Goal: Task Accomplishment & Management: Use online tool/utility

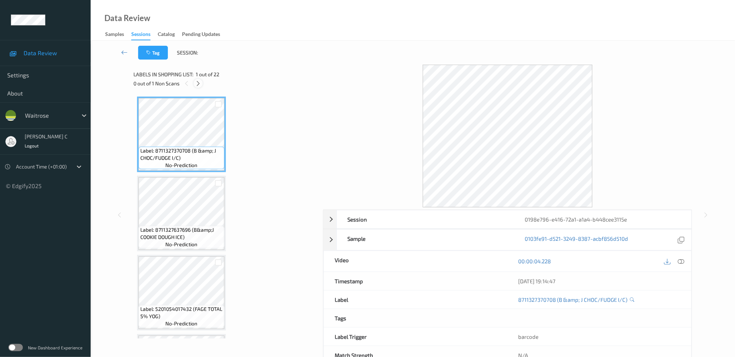
click at [198, 84] on icon at bounding box center [198, 83] width 6 height 7
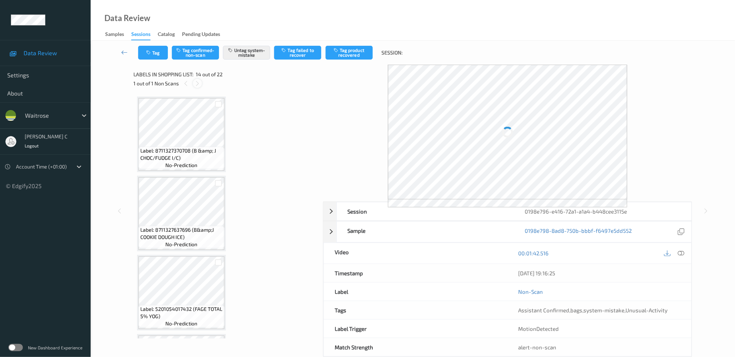
scroll to position [945, 0]
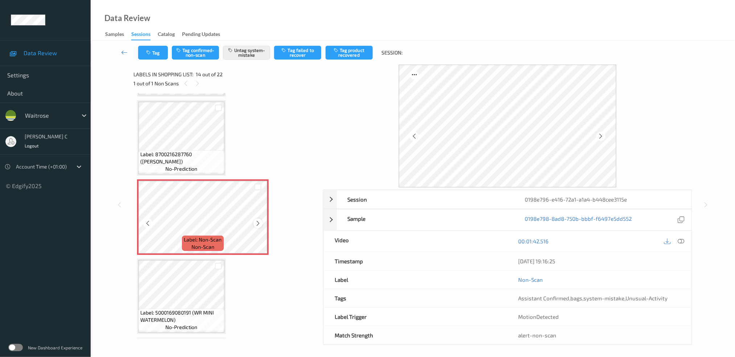
click at [259, 220] on icon at bounding box center [258, 223] width 6 height 7
click at [182, 151] on span "Label: 8700216287760 ([PERSON_NAME])" at bounding box center [181, 158] width 82 height 15
click at [150, 53] on icon "button" at bounding box center [149, 52] width 6 height 5
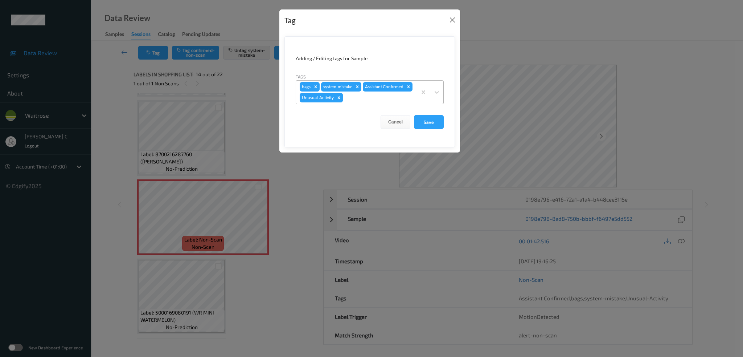
click at [339, 99] on icon "Remove Unusual-Activity" at bounding box center [339, 97] width 3 height 3
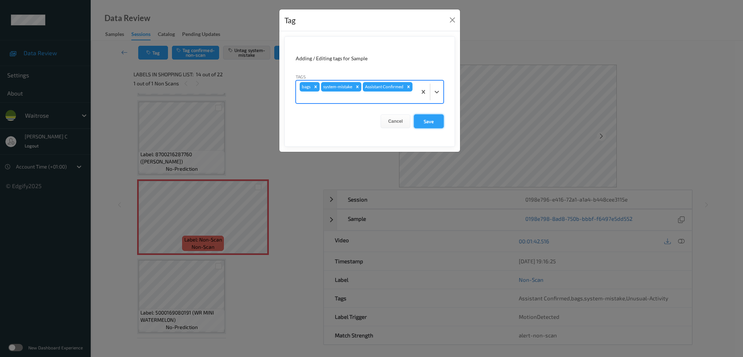
click at [430, 121] on button "Save" at bounding box center [429, 121] width 30 height 14
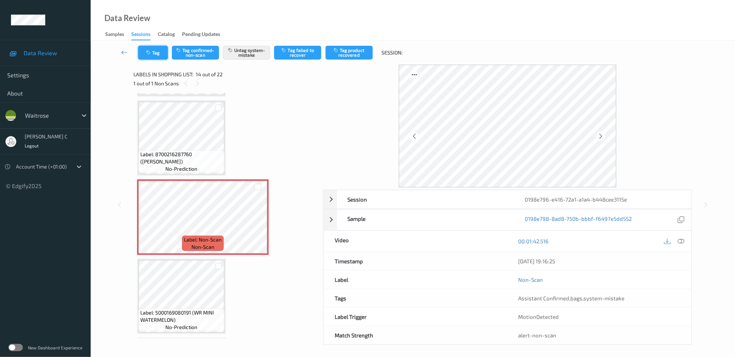
click at [155, 47] on button "Tag" at bounding box center [153, 53] width 30 height 14
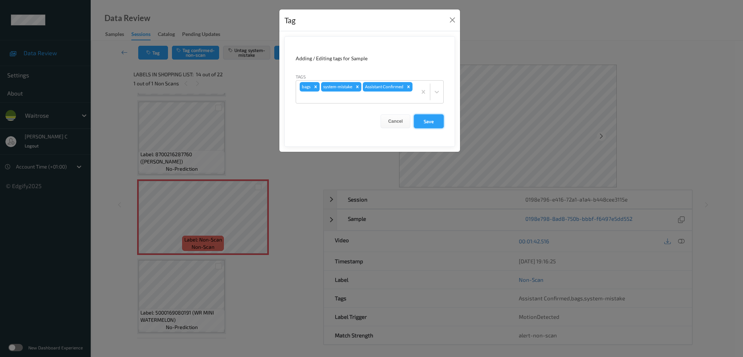
click at [433, 124] on button "Save" at bounding box center [429, 121] width 30 height 14
